Goal: Task Accomplishment & Management: Manage account settings

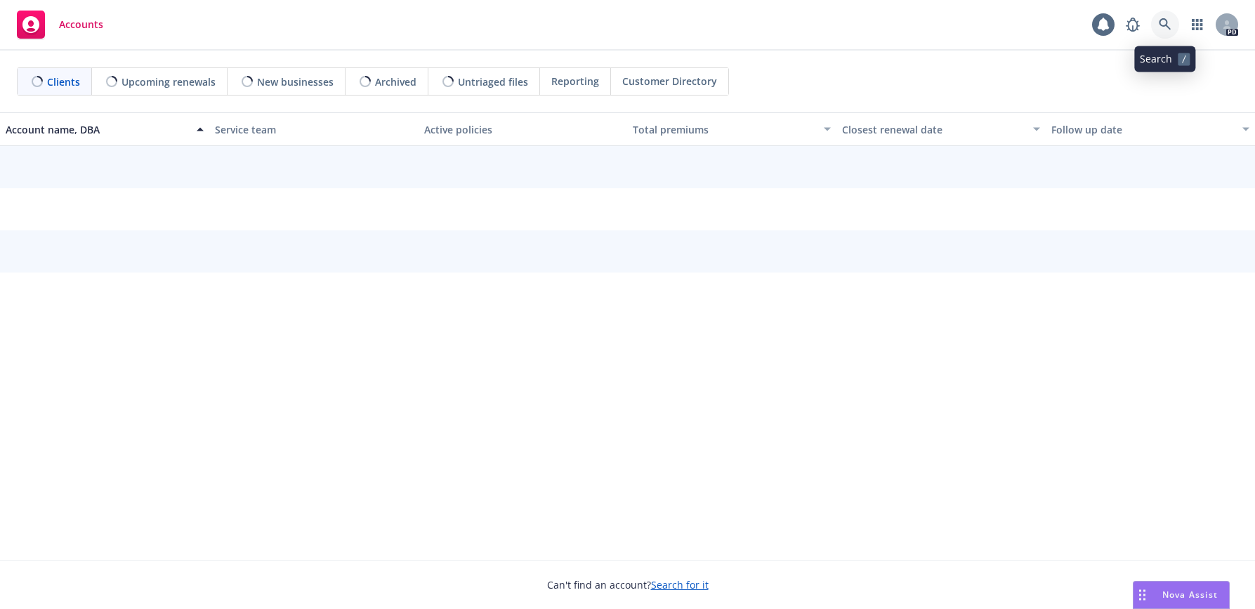
click at [1164, 18] on icon at bounding box center [1165, 24] width 13 height 13
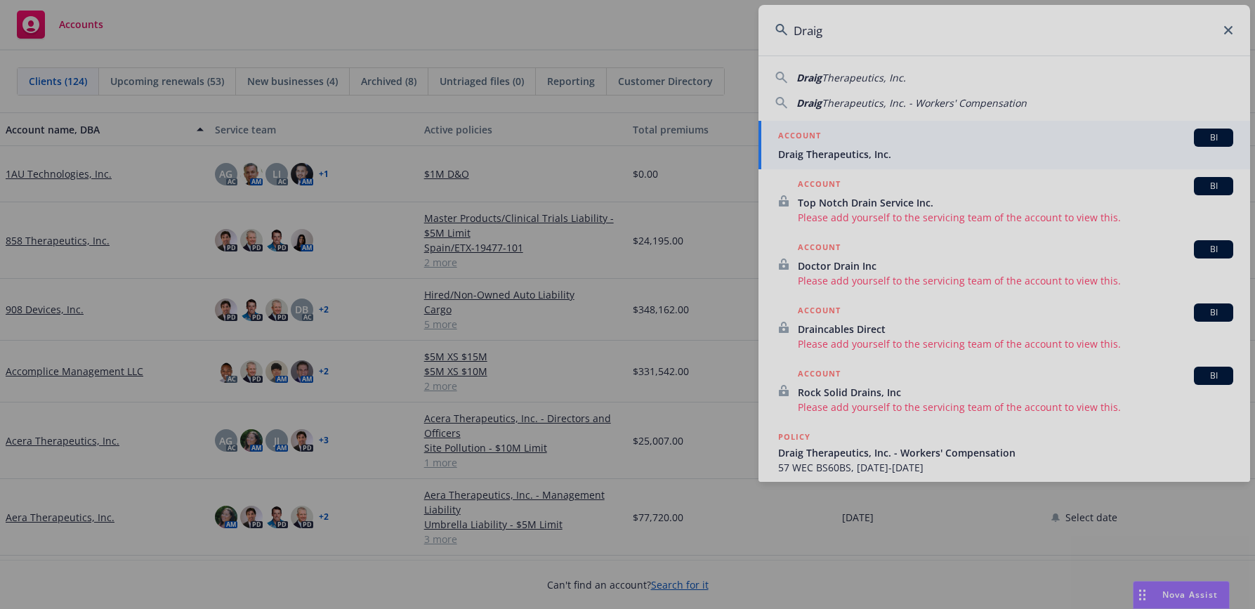
type input "Draig"
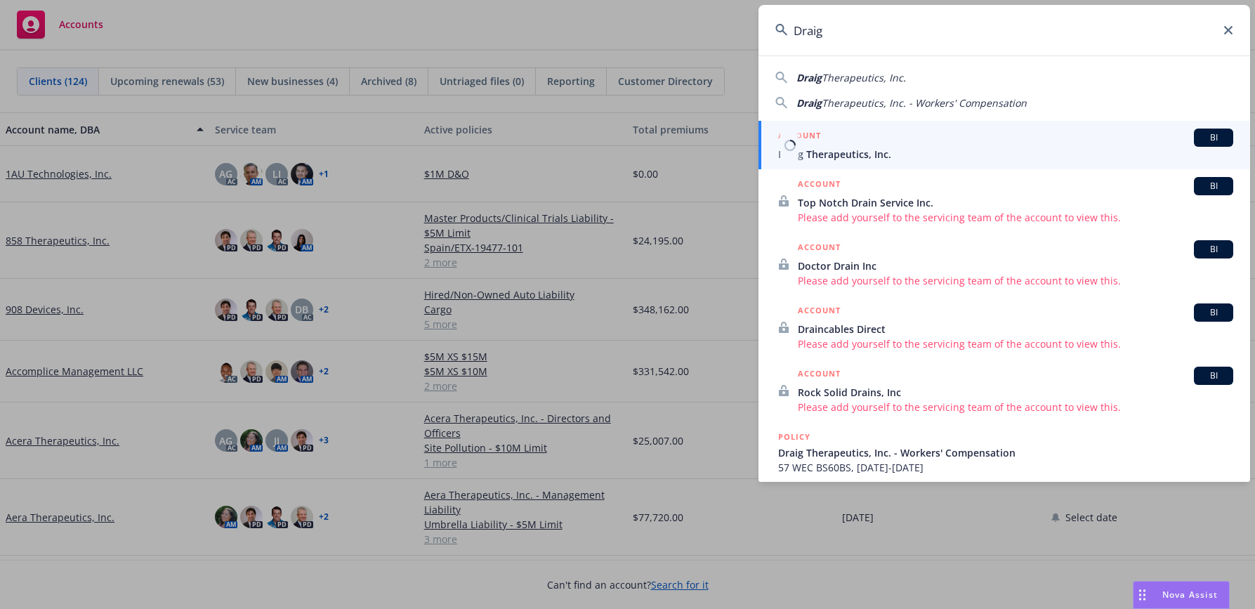
click at [829, 155] on span "Draig Therapeutics, Inc." at bounding box center [1005, 154] width 455 height 15
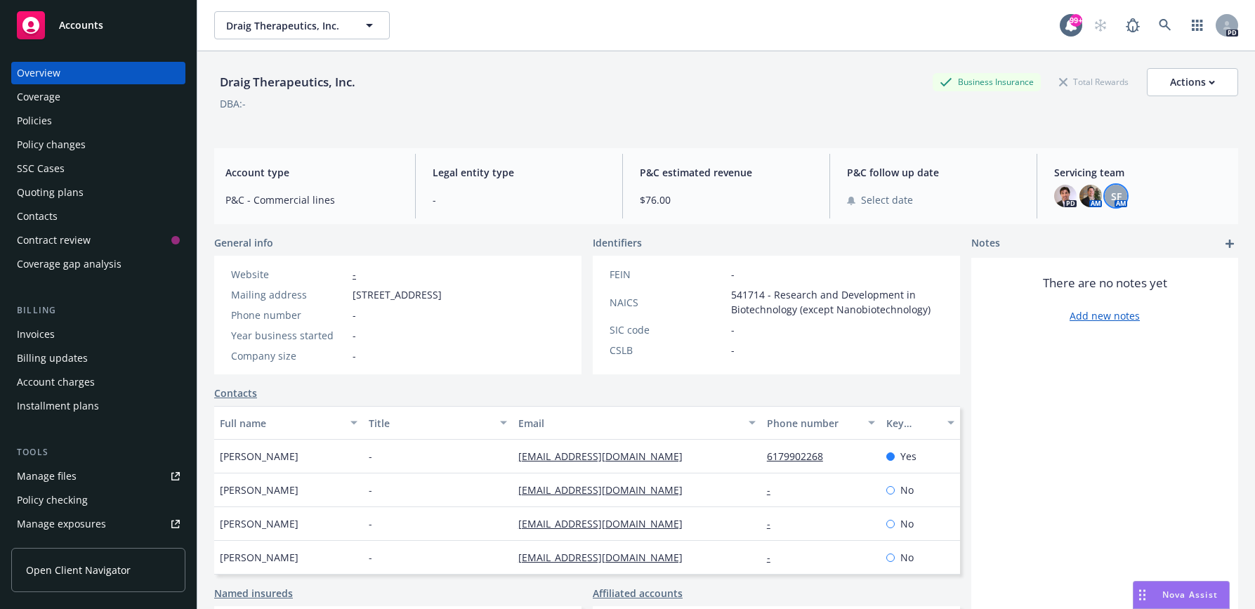
click at [1111, 195] on span "SF" at bounding box center [1116, 196] width 11 height 15
click at [1080, 187] on img at bounding box center [1090, 196] width 22 height 22
click at [1111, 191] on span "SF" at bounding box center [1116, 196] width 11 height 15
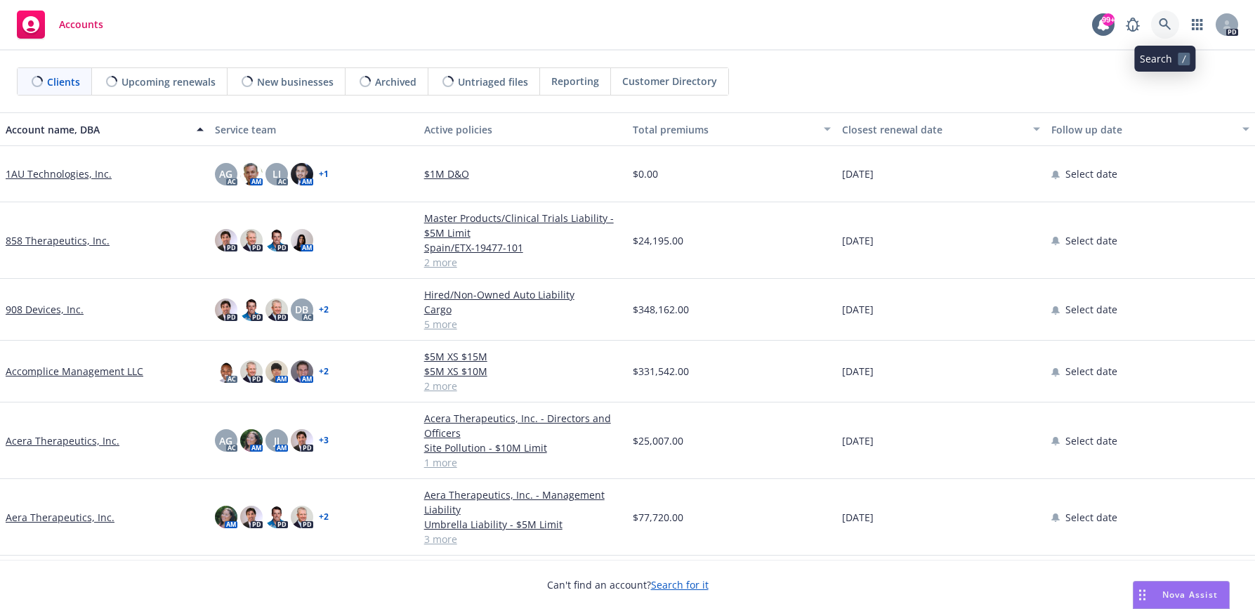
click at [1166, 28] on icon at bounding box center [1165, 24] width 13 height 13
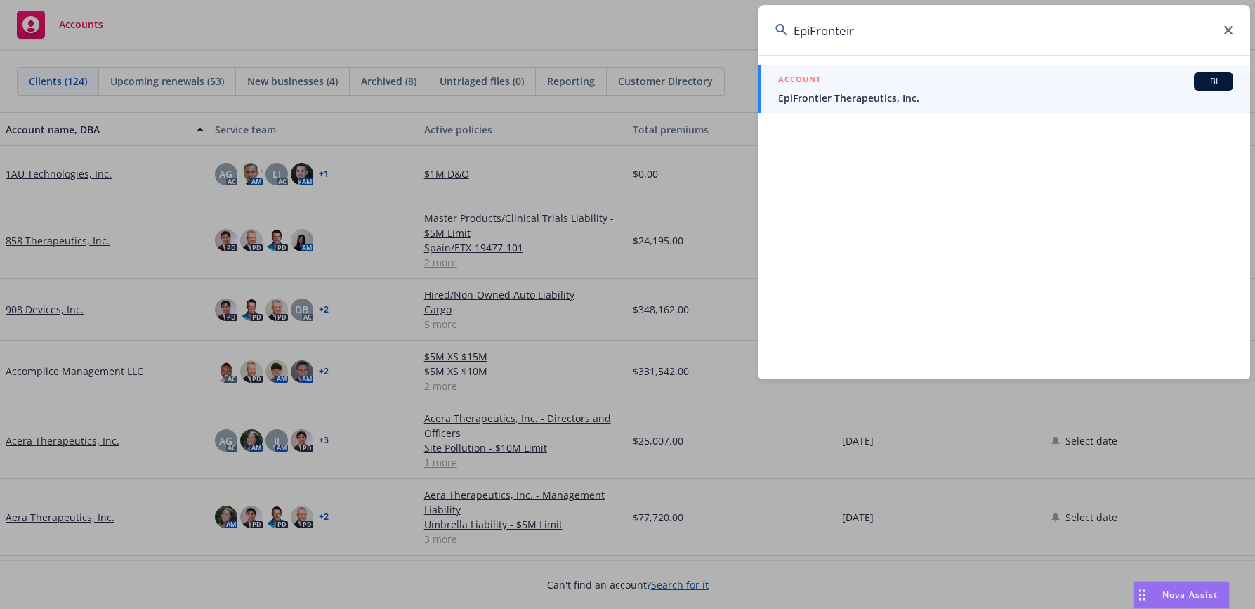
type input "EpiFronteir"
click at [847, 101] on span "EpiFrontier Therapeutics, Inc." at bounding box center [1005, 98] width 455 height 15
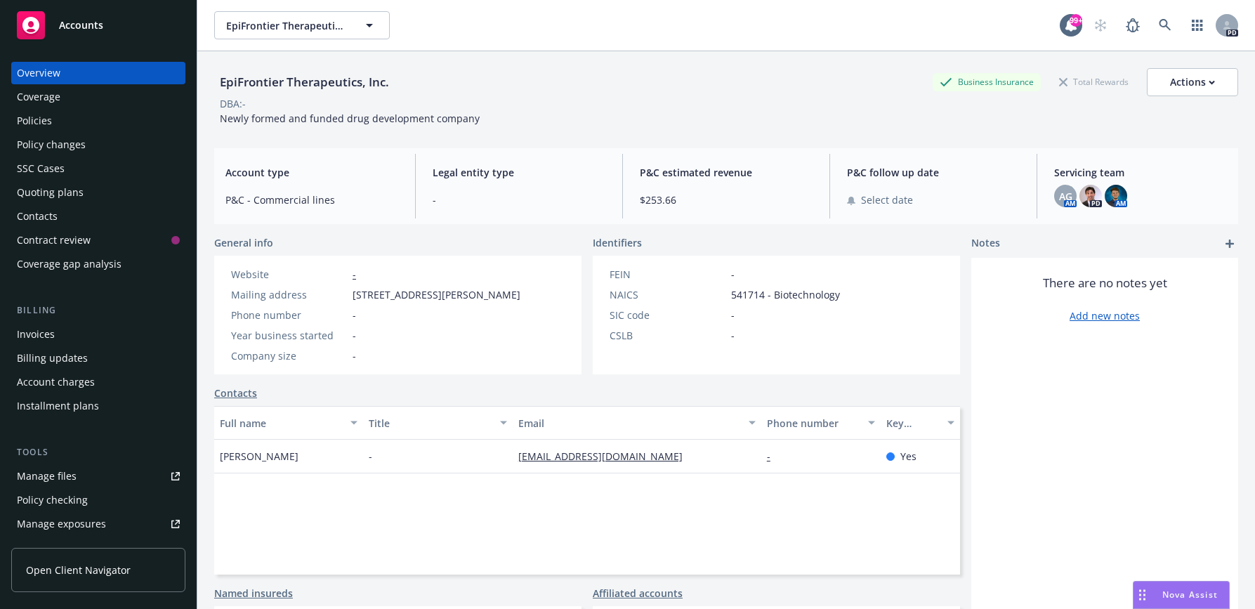
click at [43, 568] on span "Open Client Navigator" at bounding box center [78, 569] width 105 height 15
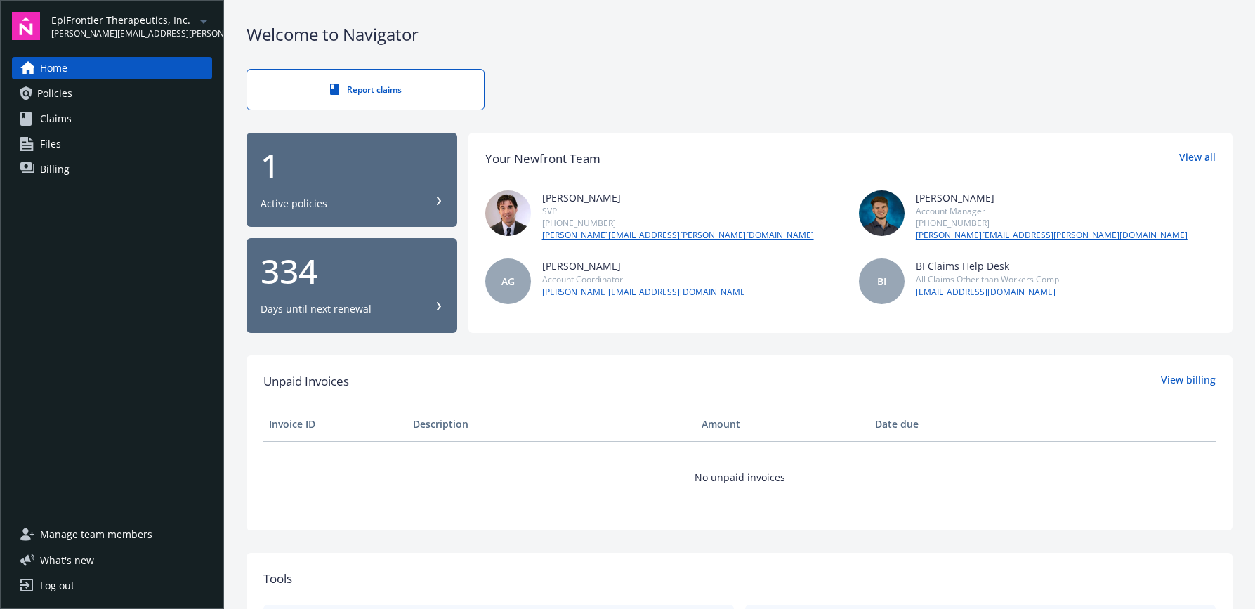
click at [61, 536] on span "Manage team members" at bounding box center [96, 534] width 112 height 22
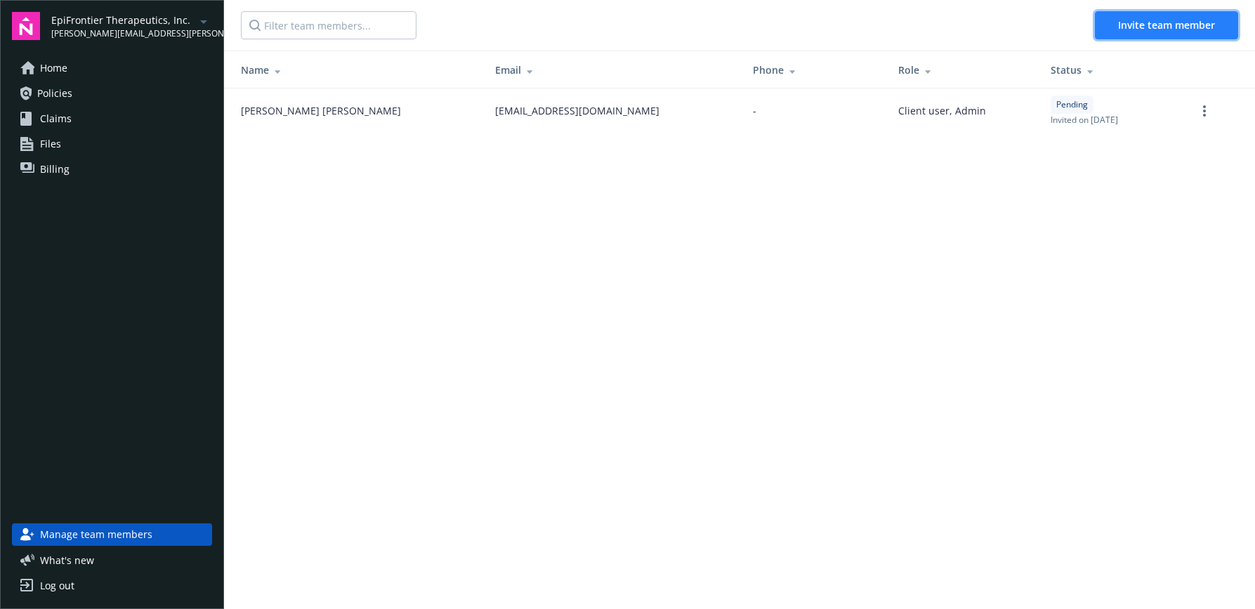
click at [1161, 27] on span "Invite team member" at bounding box center [1166, 24] width 97 height 13
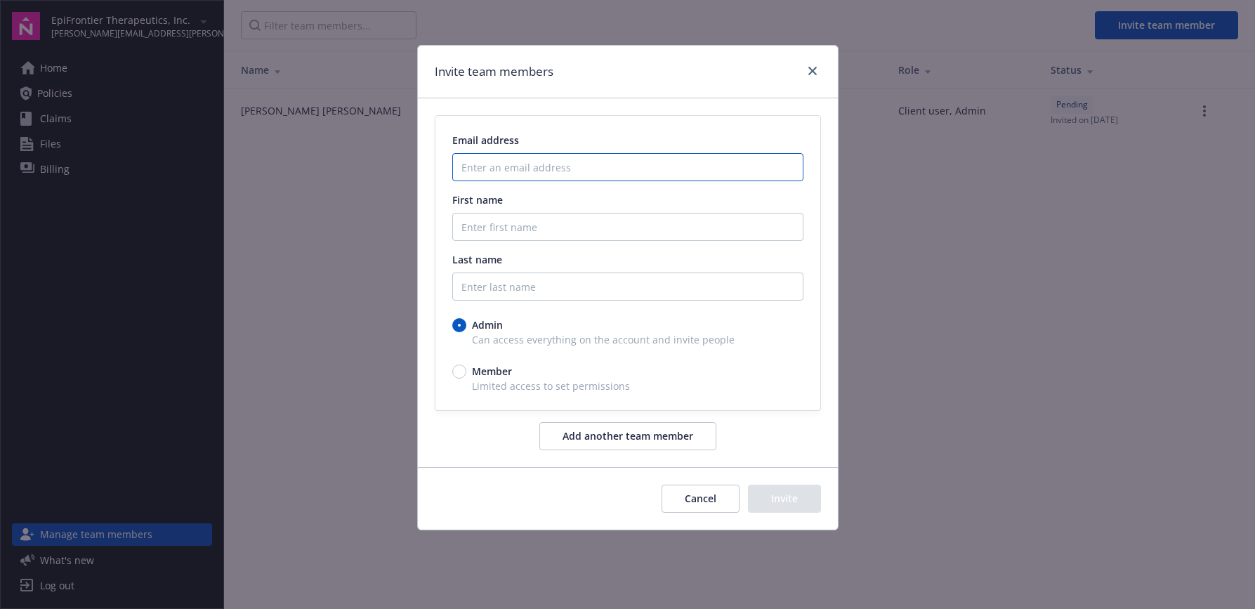
click at [504, 172] on input "Enter an email address" at bounding box center [627, 167] width 351 height 28
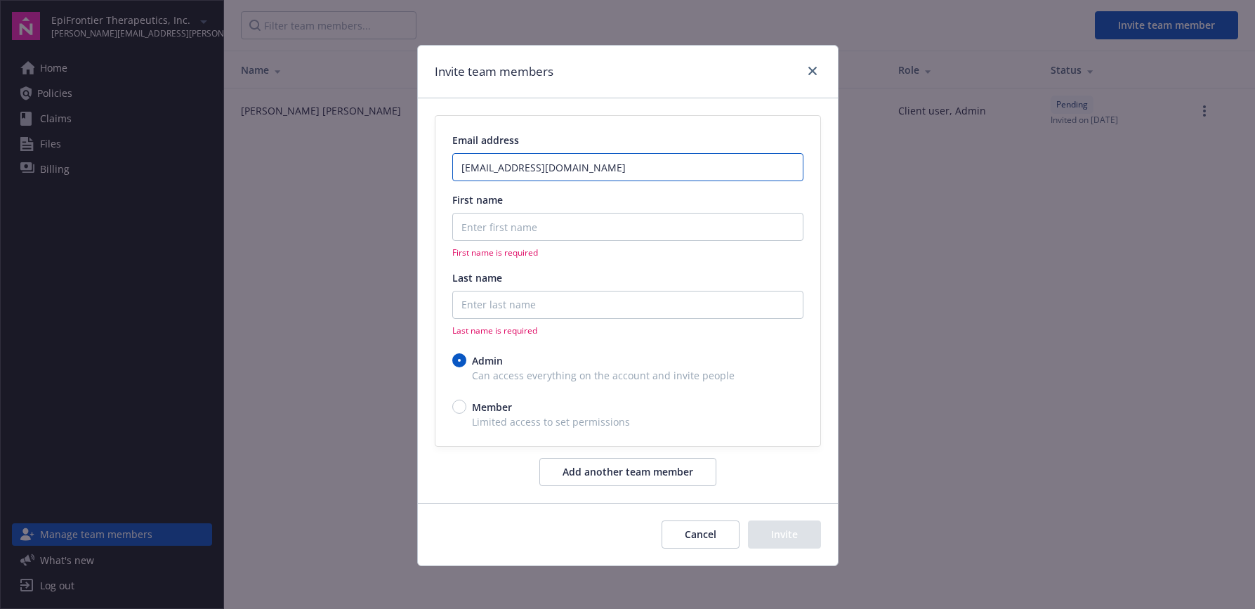
type input "accounting@epifrontiertx.com"
click at [486, 231] on input "First name" at bounding box center [627, 227] width 351 height 28
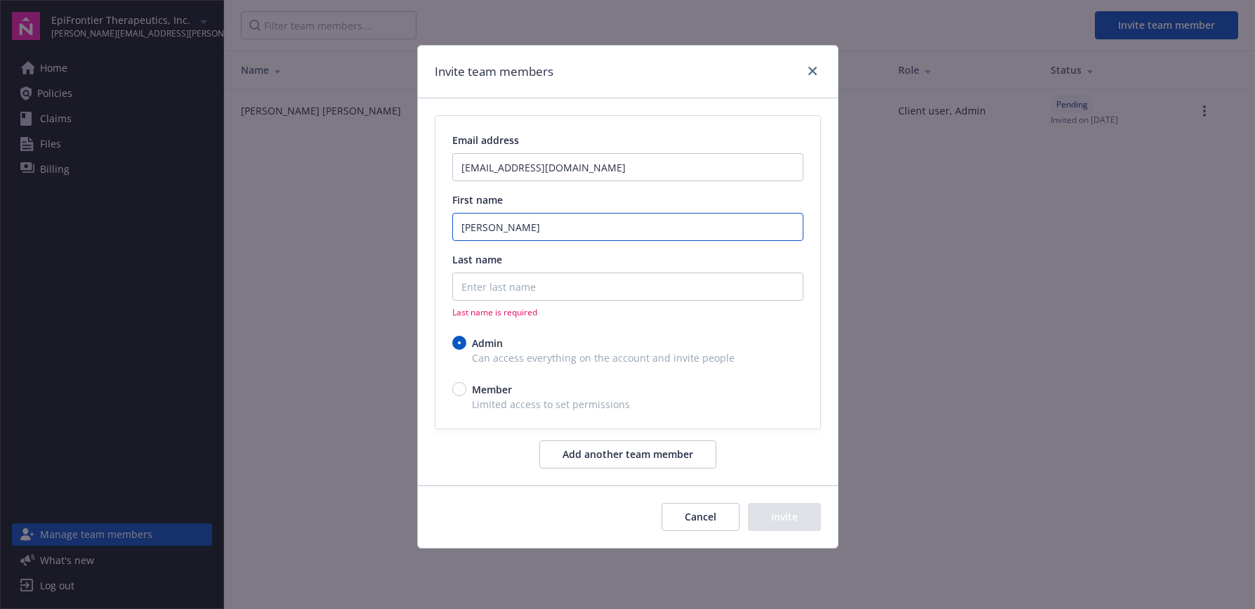
type input "Angela"
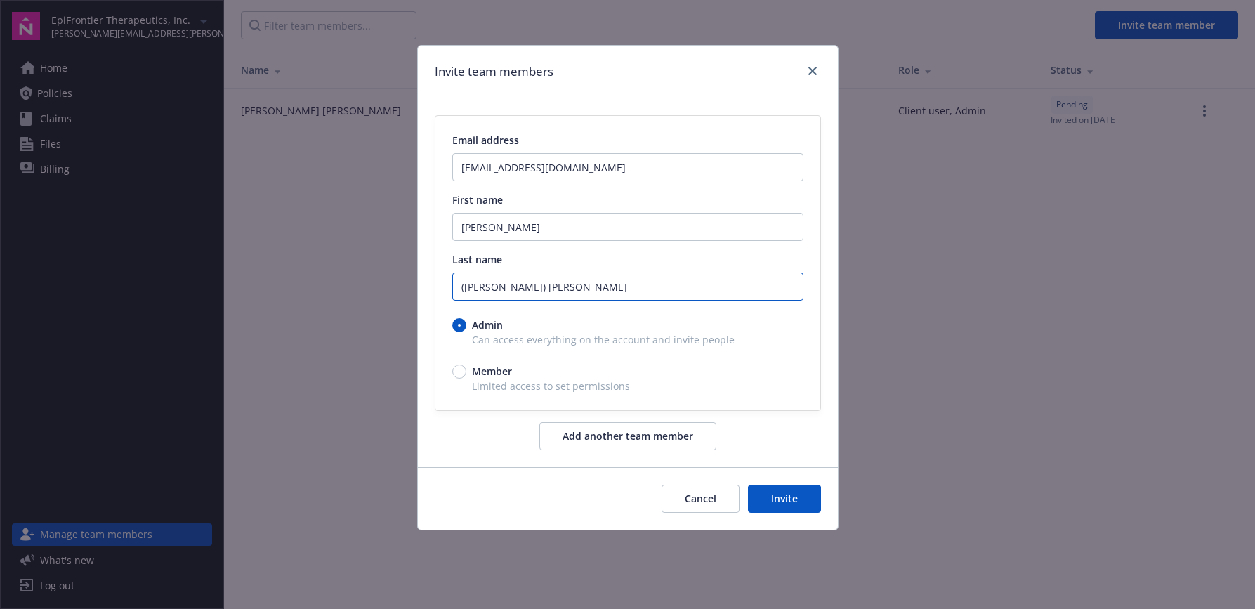
type input "(Driscoll) Fernandes"
click at [781, 499] on button "Invite" at bounding box center [784, 499] width 73 height 28
